Goal: Find specific page/section: Find specific page/section

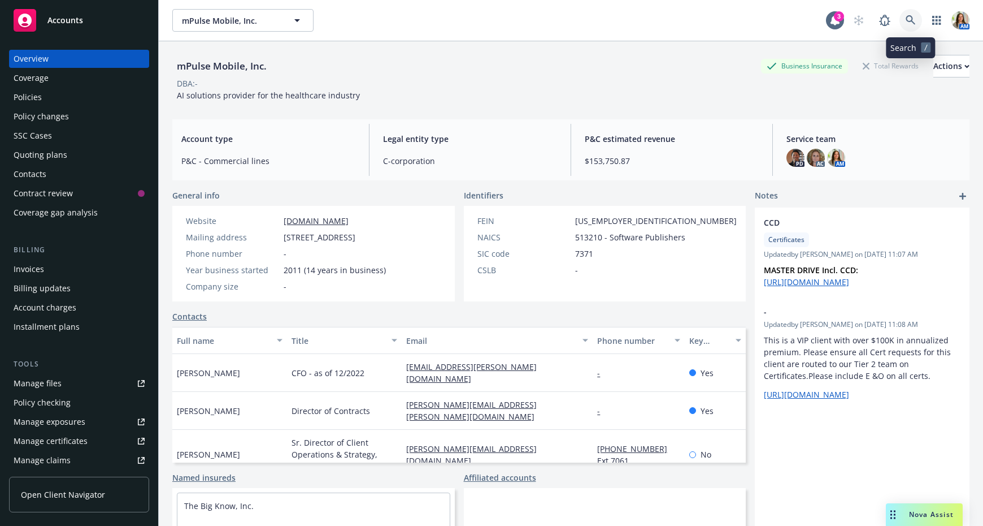
click at [913, 16] on icon at bounding box center [911, 20] width 10 height 10
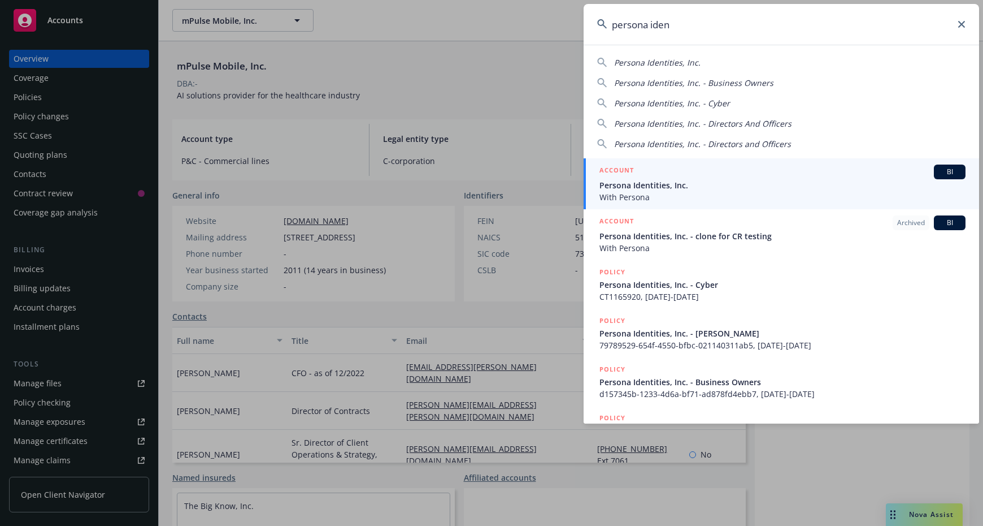
type input "persona iden"
click at [661, 199] on span "With Persona" at bounding box center [783, 197] width 366 height 12
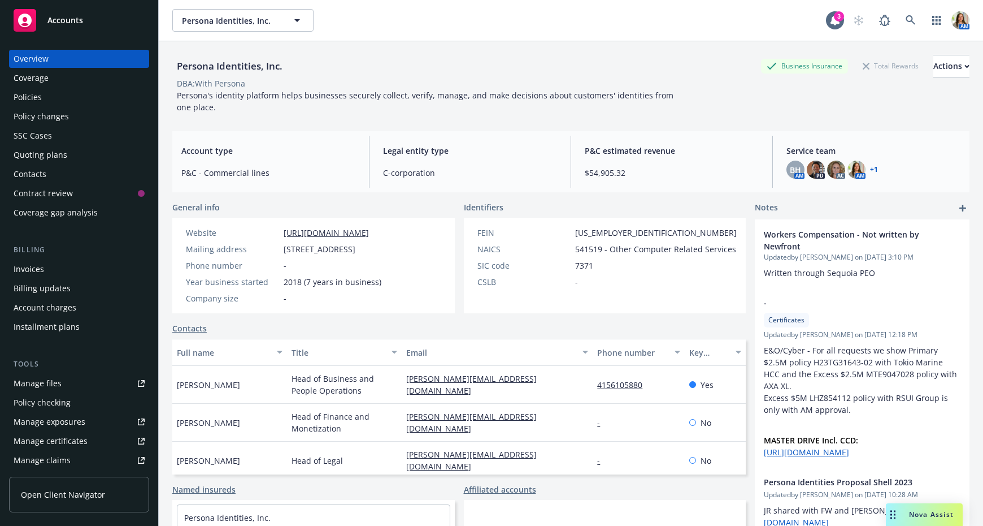
click at [115, 144] on div "SSC Cases" at bounding box center [79, 136] width 131 height 18
click at [101, 153] on div "Quoting plans" at bounding box center [79, 155] width 131 height 18
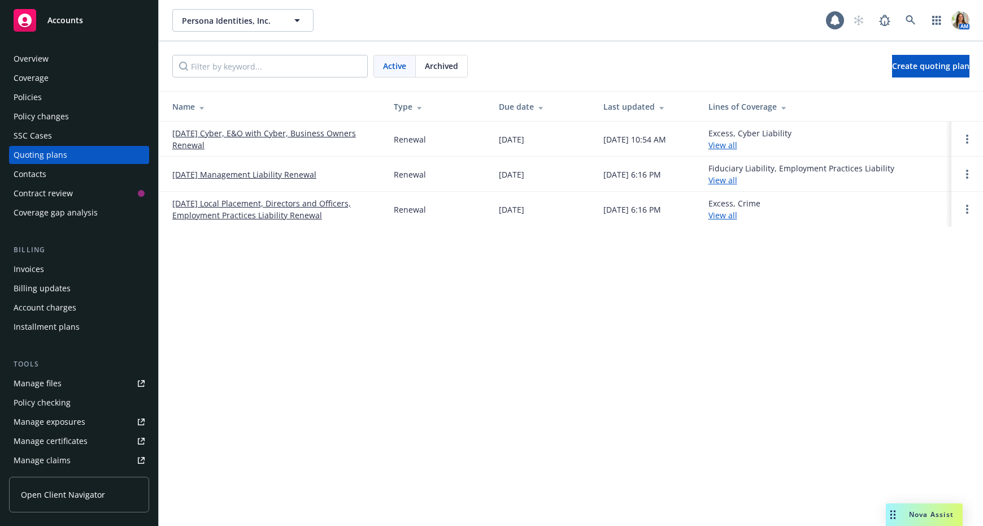
click at [190, 132] on link "[DATE] Cyber, E&O with Cyber, Business Owners Renewal" at bounding box center [273, 139] width 203 height 24
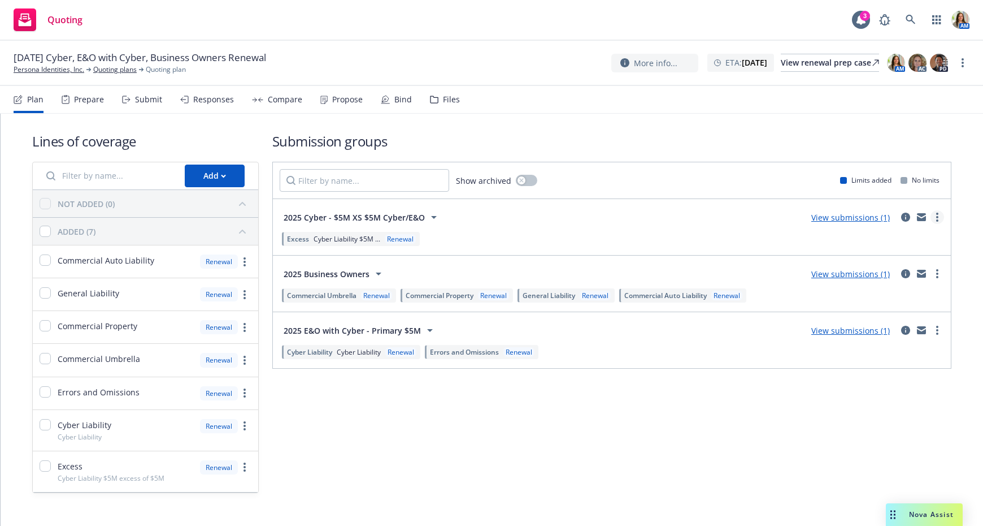
click at [935, 215] on link "more" at bounding box center [938, 217] width 14 height 14
click at [909, 267] on span "Copy logging email" at bounding box center [874, 267] width 99 height 11
click at [50, 68] on link "Persona Identities, Inc." at bounding box center [49, 69] width 71 height 10
click at [935, 216] on link "more" at bounding box center [938, 217] width 14 height 14
click at [909, 262] on span "Copy logging email" at bounding box center [874, 267] width 99 height 11
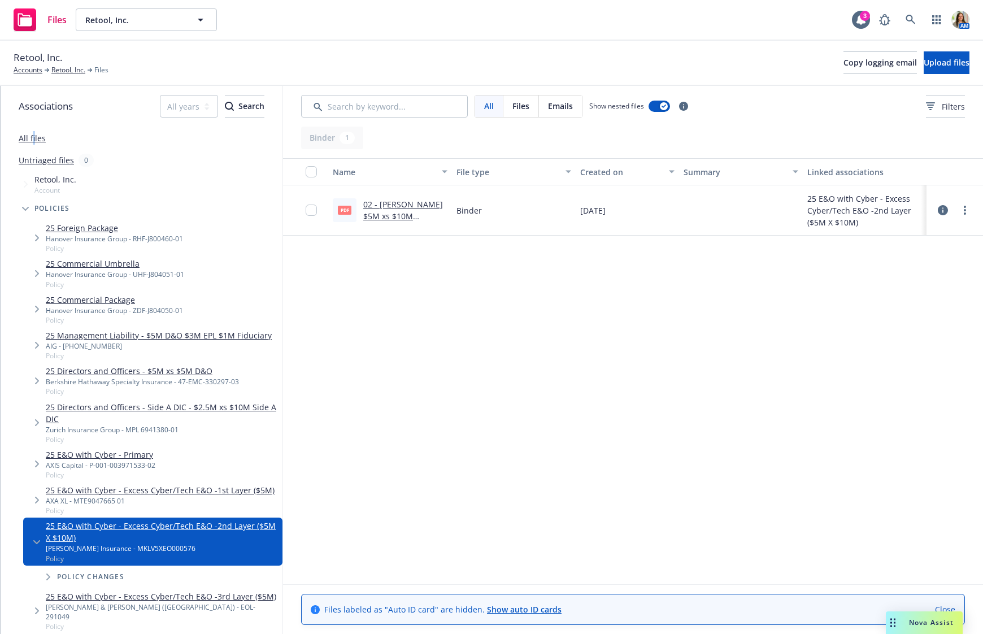
click at [33, 137] on link "All files" at bounding box center [32, 138] width 27 height 11
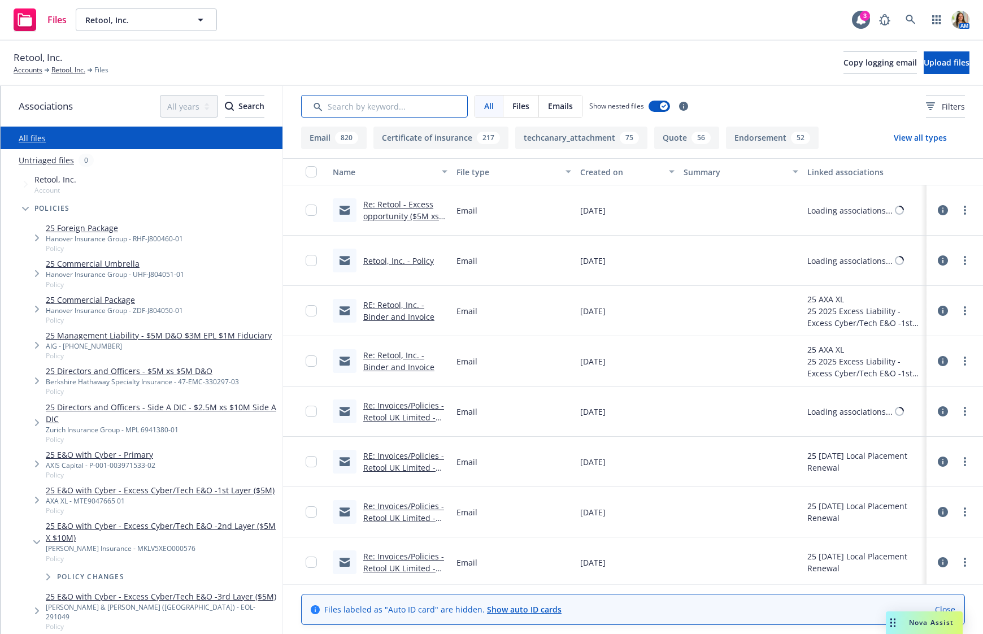
click at [410, 106] on input "Search by keyword..." at bounding box center [384, 106] width 167 height 23
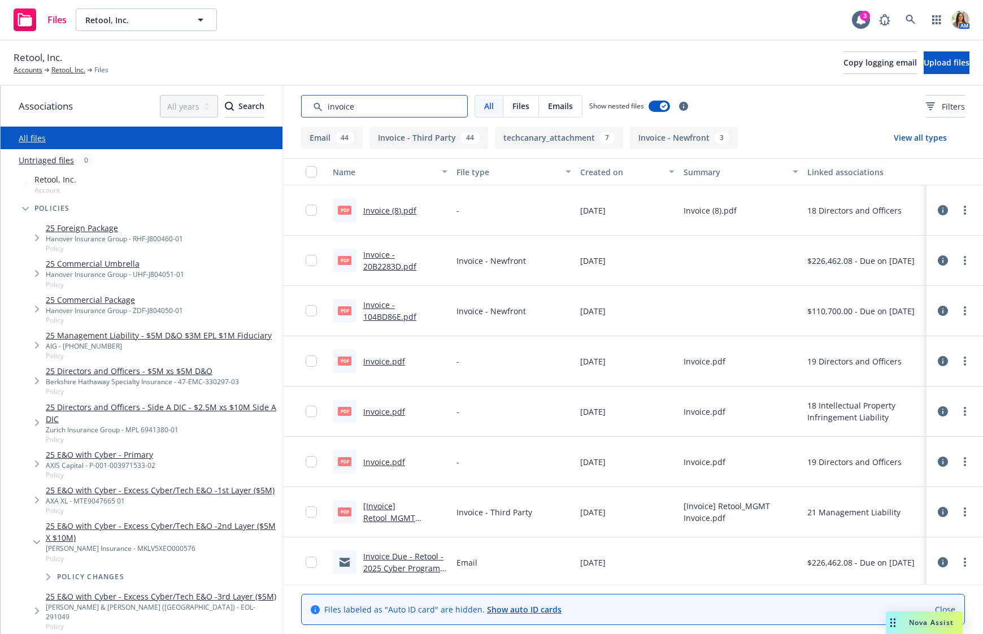
type input "invoice"
click at [601, 170] on div "Created on" at bounding box center [621, 172] width 82 height 12
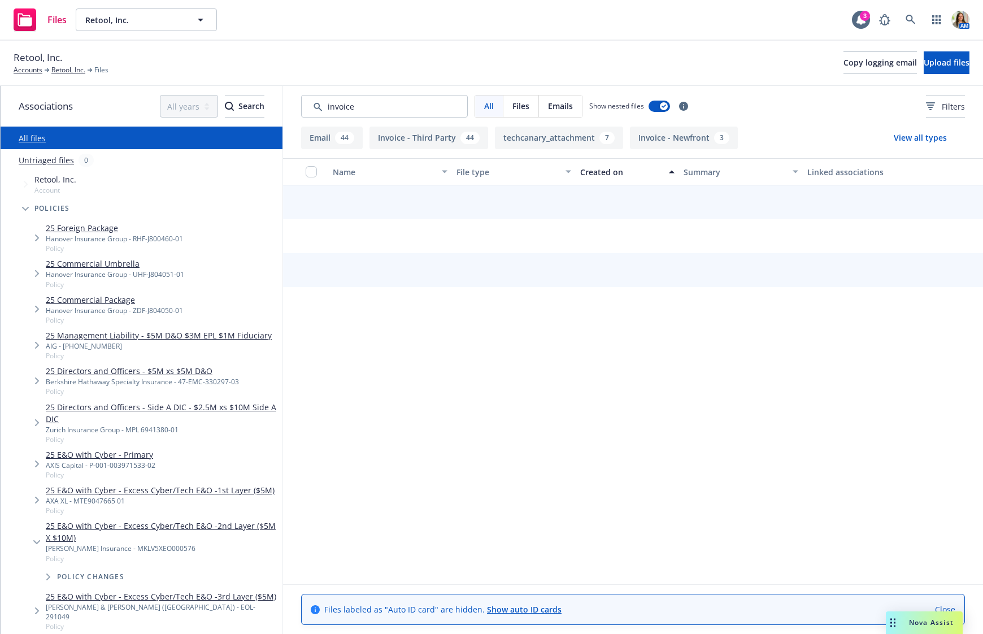
click at [601, 170] on div "Created on" at bounding box center [621, 172] width 82 height 12
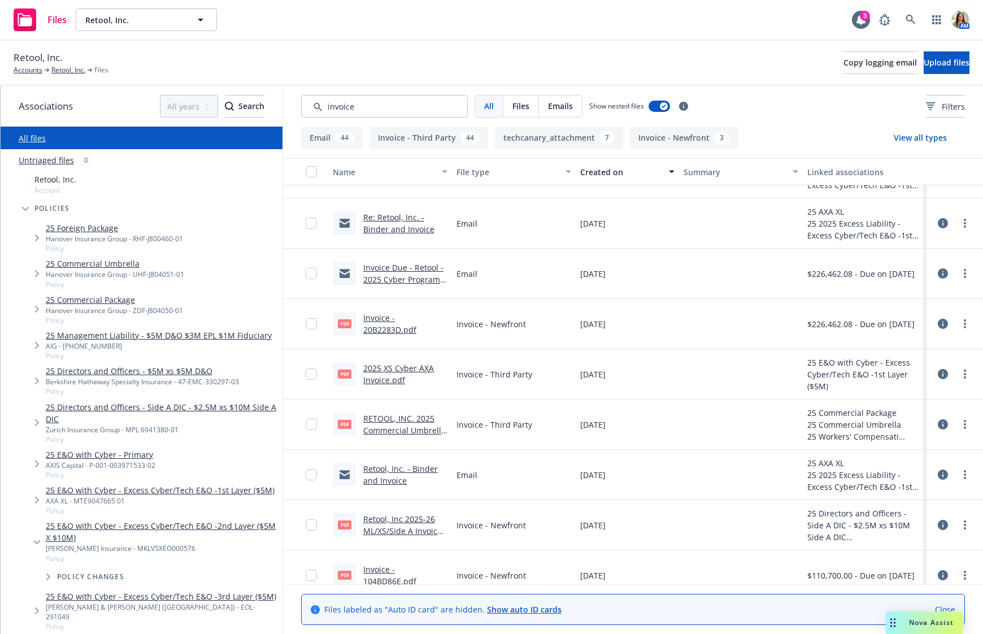
scroll to position [441, 0]
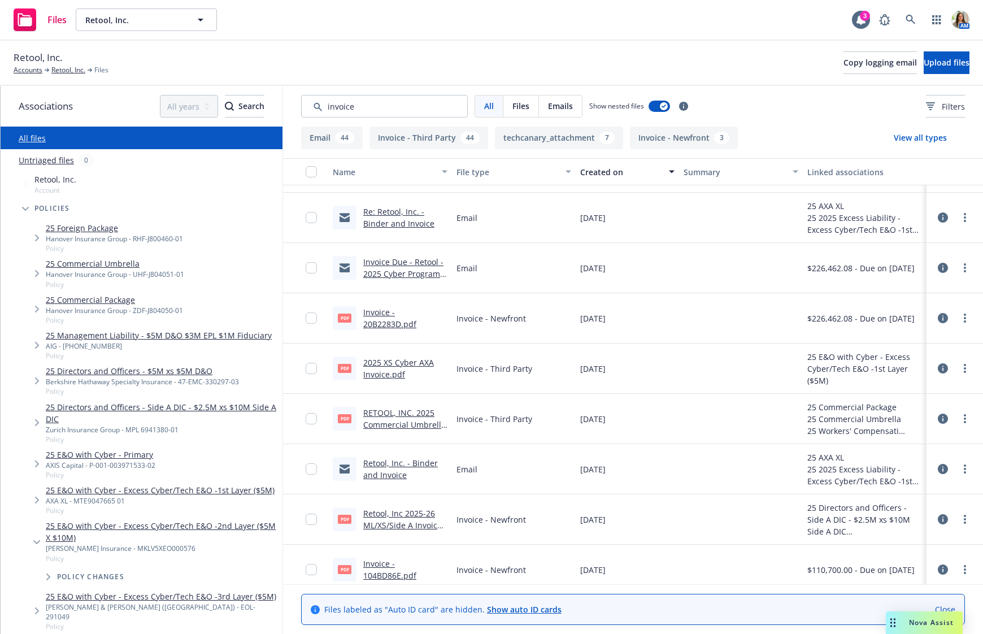
click at [379, 320] on link "Invoice - 20B2283D.pdf" at bounding box center [389, 318] width 53 height 23
click at [391, 375] on link "2025 XS Cyber AXA Invoice.pdf" at bounding box center [398, 368] width 71 height 23
